Goal: Find specific page/section: Find specific page/section

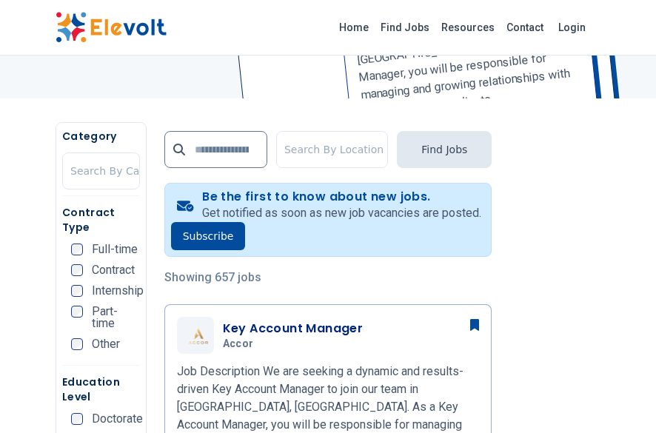
scroll to position [256, 0]
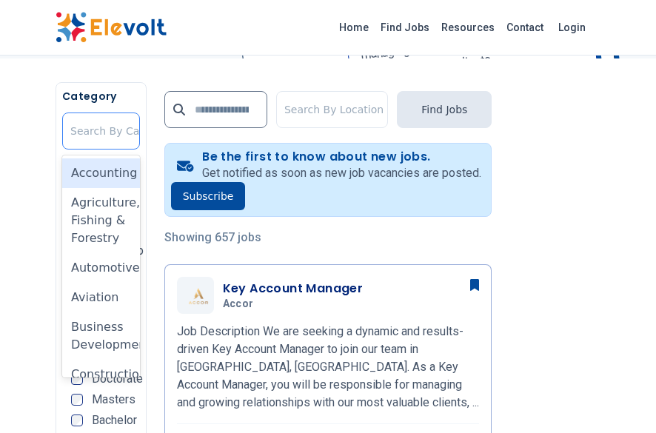
click at [100, 141] on div at bounding box center [121, 131] width 103 height 30
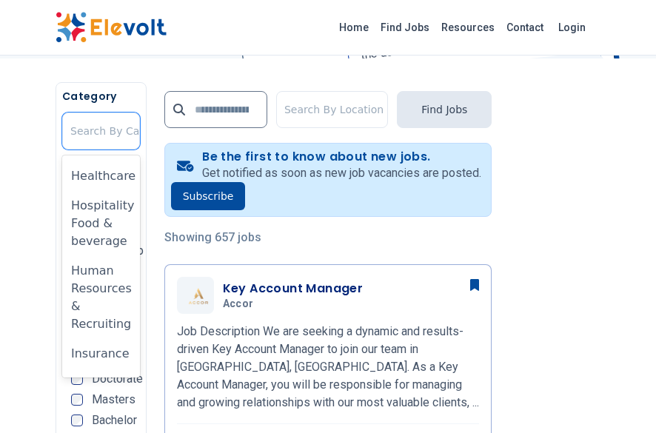
scroll to position [652, 0]
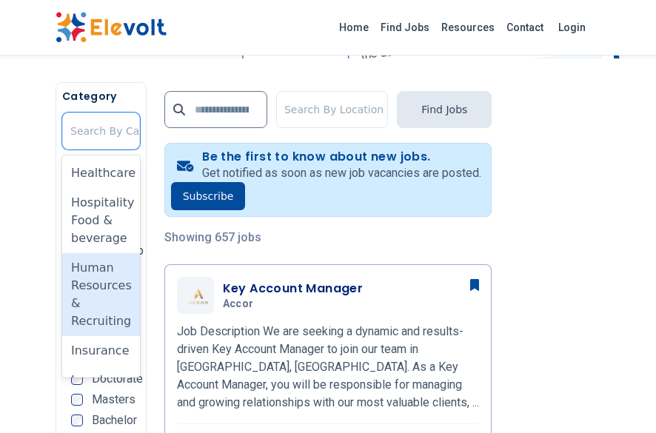
click at [92, 311] on div "Human Resources & Recruiting" at bounding box center [101, 294] width 78 height 83
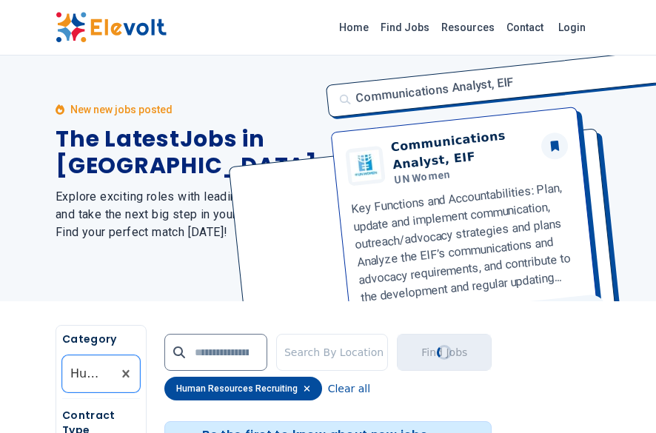
scroll to position [0, 0]
